Goal: Task Accomplishment & Management: Manage account settings

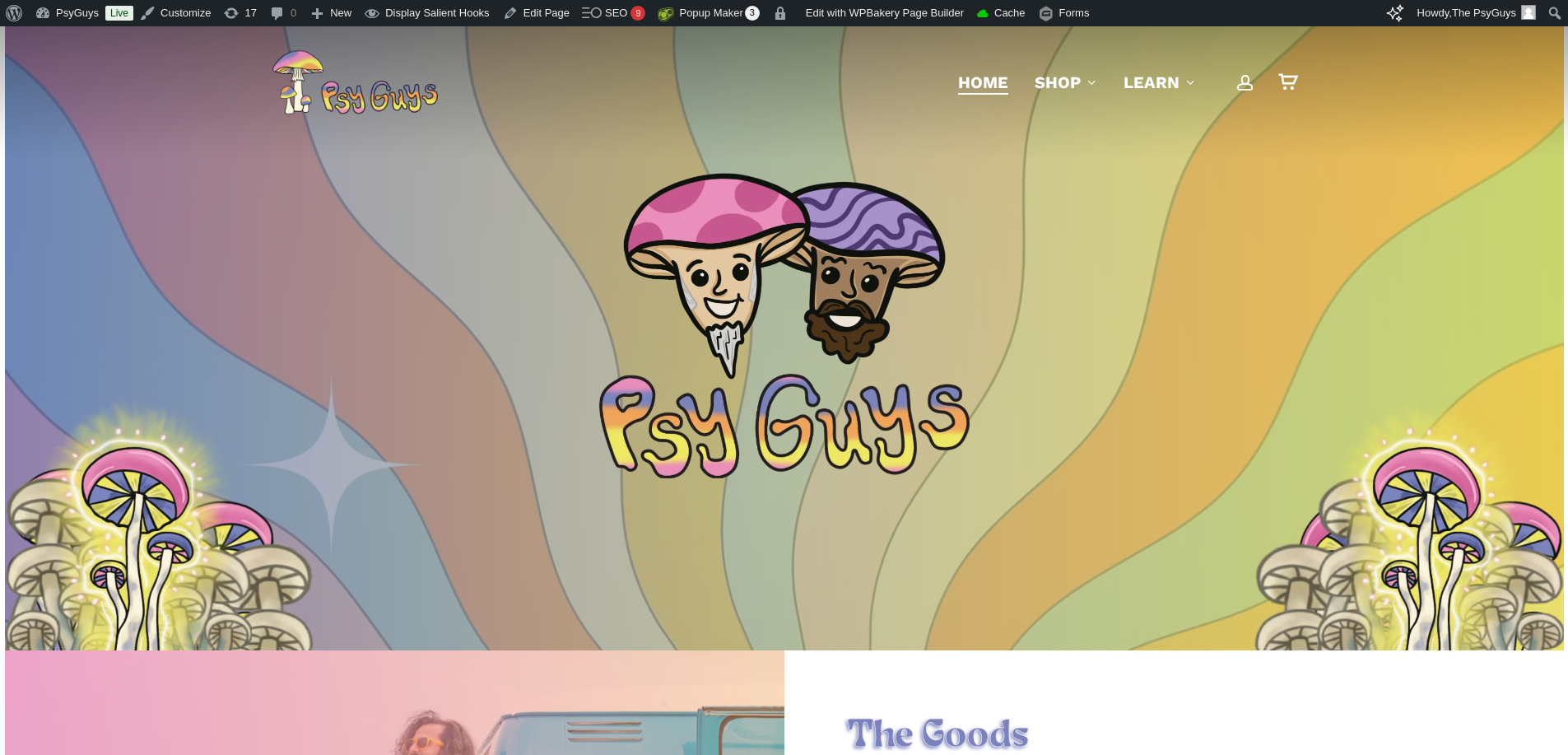
click at [1249, 85] on span "Main Menu" at bounding box center [1245, 83] width 17 height 17
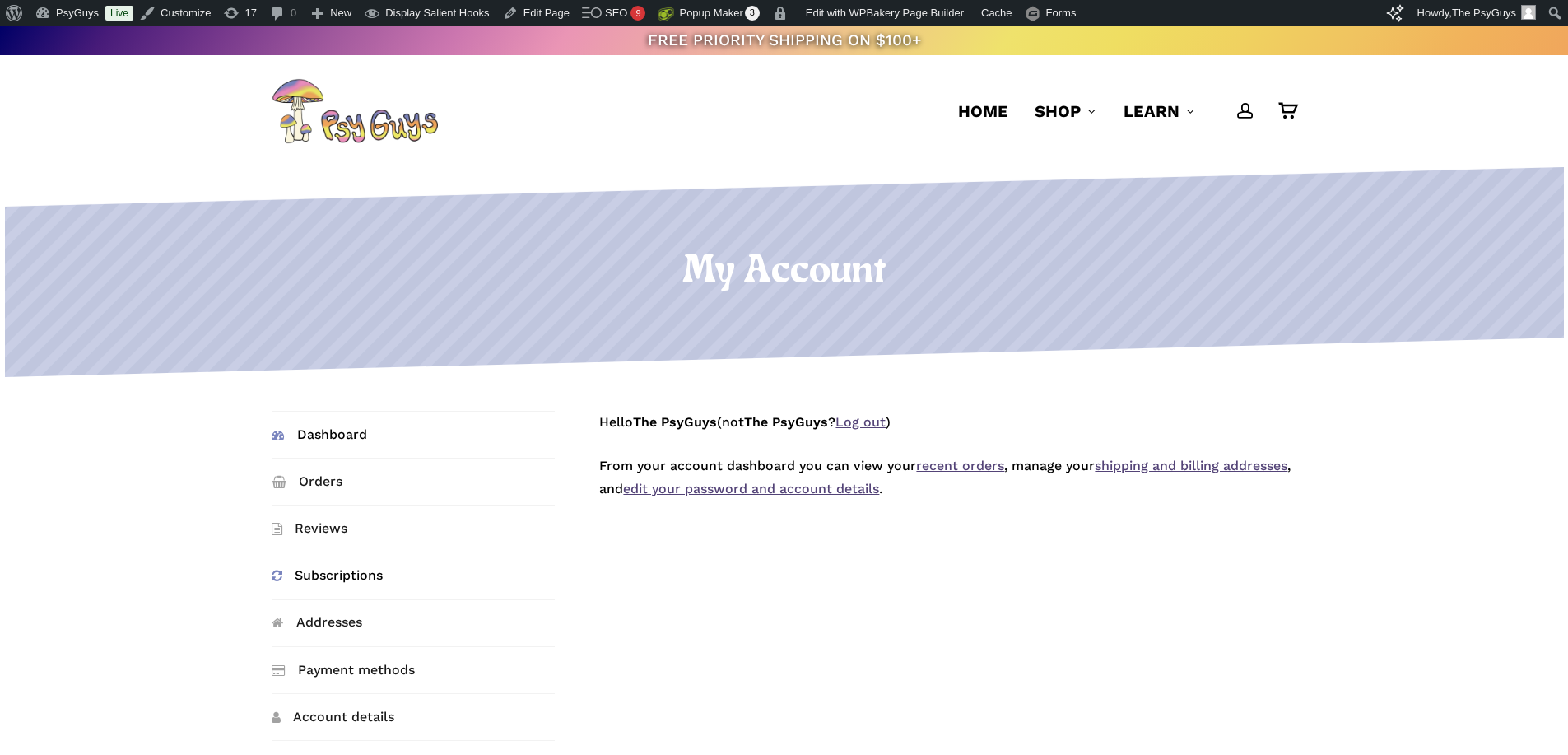
click at [327, 584] on link "Subscriptions" at bounding box center [413, 575] width 283 height 46
